Goal: Task Accomplishment & Management: Manage account settings

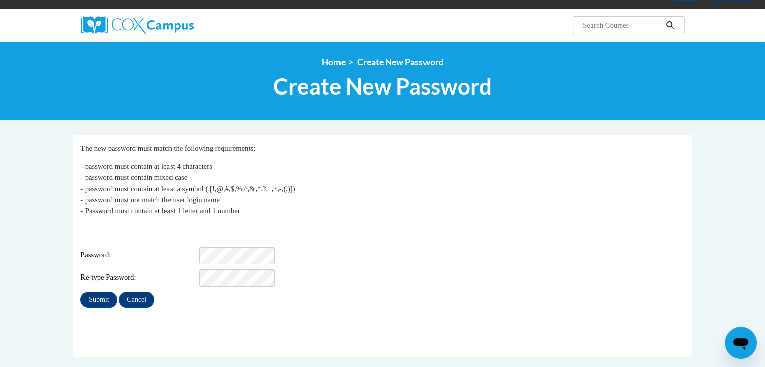
scroll to position [67, 0]
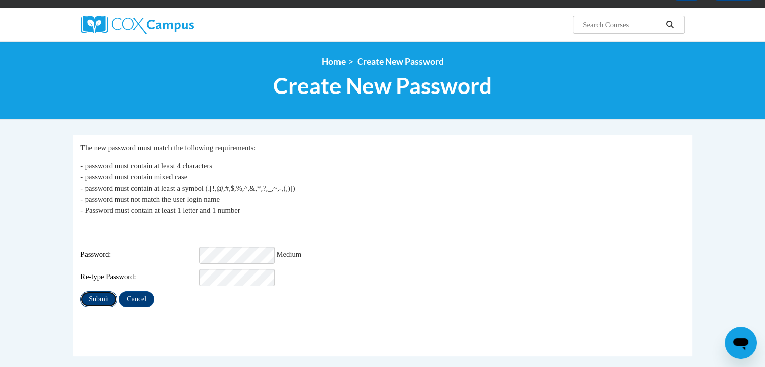
click at [93, 292] on input "Submit" at bounding box center [98, 299] width 36 height 16
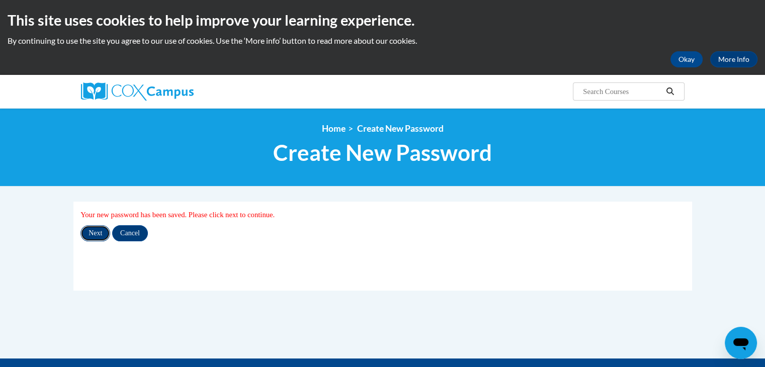
click at [97, 235] on input "Next" at bounding box center [95, 233] width 30 height 16
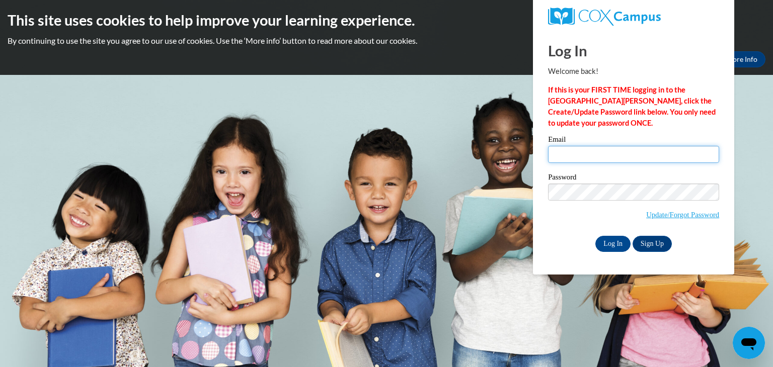
click at [592, 157] on input "Email" at bounding box center [633, 154] width 171 height 17
type input "l"
type input "khuffman61@yahoo,com"
click at [610, 238] on input "Log In" at bounding box center [612, 244] width 35 height 16
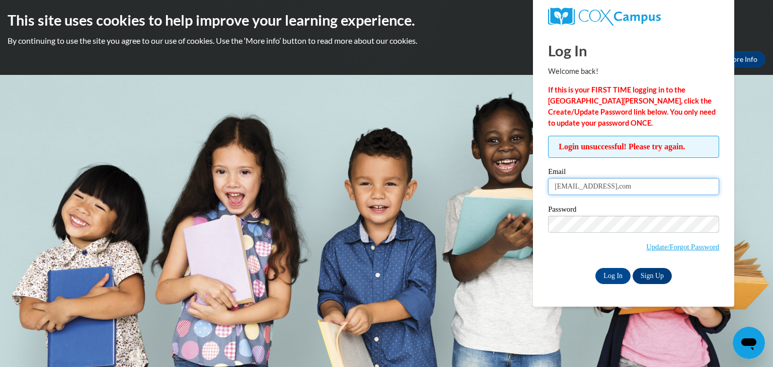
click at [637, 188] on input "khuffman61@yahoo,com" at bounding box center [633, 186] width 171 height 17
type input "[EMAIL_ADDRESS][DOMAIN_NAME]"
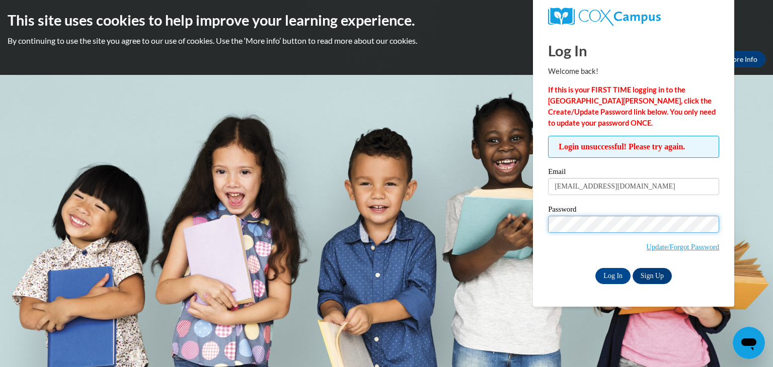
click at [595, 268] on input "Log In" at bounding box center [612, 276] width 35 height 16
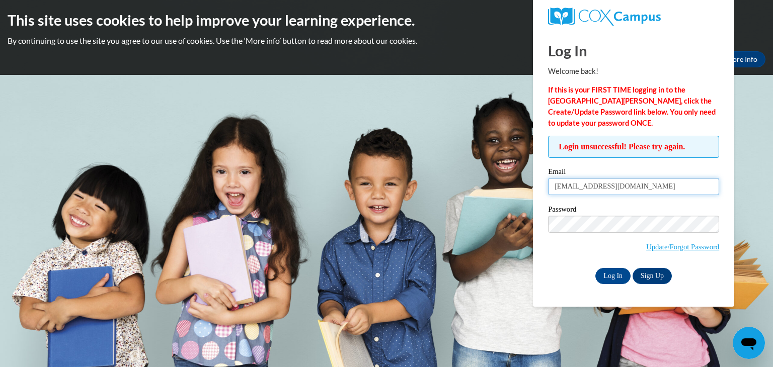
click at [636, 189] on input "khuffman61@yahoo.com" at bounding box center [633, 186] width 171 height 17
type input "khuffman61"
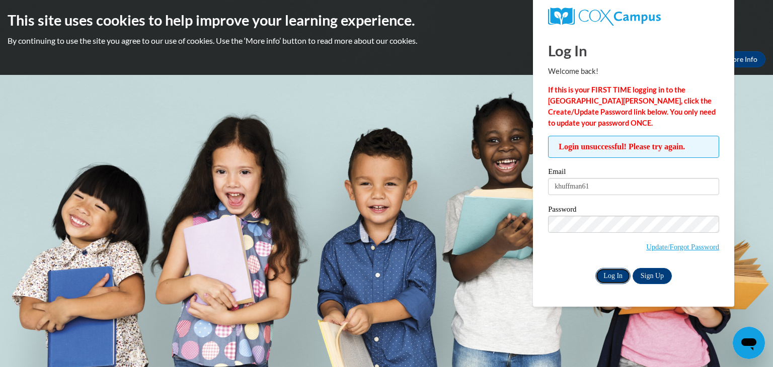
click at [613, 272] on input "Log In" at bounding box center [612, 276] width 35 height 16
